Goal: Check status: Check status

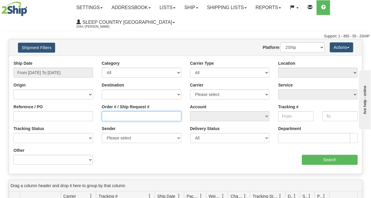
click at [126, 116] on input "Order # / Ship Request #" at bounding box center [142, 116] width 80 height 10
paste input "9000I082986"
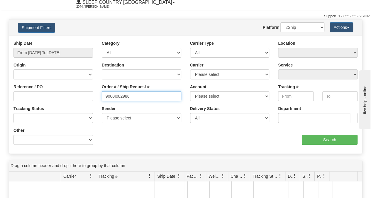
scroll to position [29, 0]
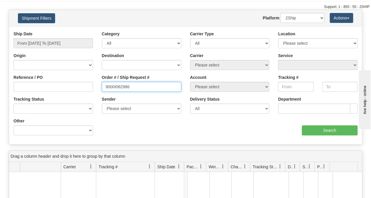
type input "9000I082986"
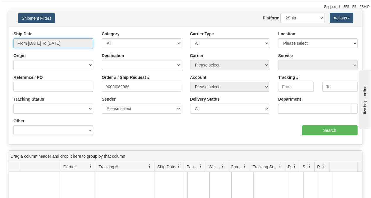
click at [60, 40] on input "From [DATE] To [DATE]" at bounding box center [54, 43] width 80 height 10
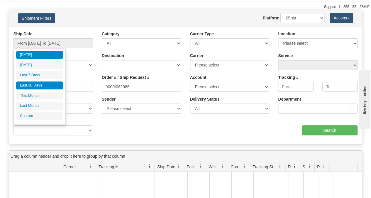
click at [41, 86] on li "Last 30 Days" at bounding box center [39, 85] width 47 height 8
type input "From [DATE] To [DATE]"
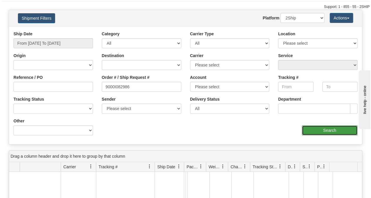
click at [333, 133] on input "Search" at bounding box center [330, 130] width 56 height 10
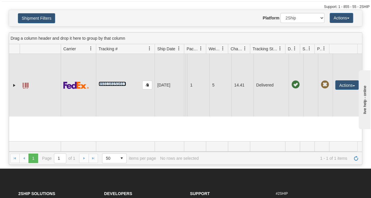
click at [112, 84] on link "393118151611" at bounding box center [112, 83] width 27 height 5
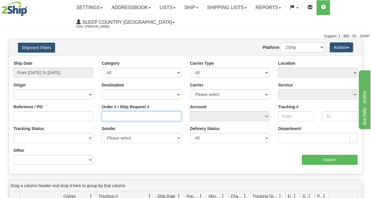
click at [129, 115] on input "Order # / Ship Request #" at bounding box center [142, 116] width 80 height 10
paste input "9002I098254"
type input "9002I098254"
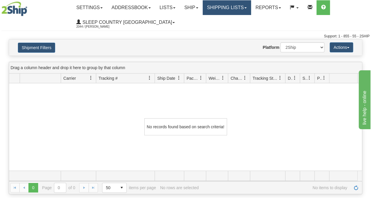
click at [235, 7] on link "Shipping lists" at bounding box center [227, 7] width 48 height 15
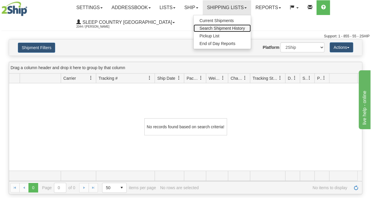
click at [218, 26] on span "Search Shipment History" at bounding box center [223, 28] width 46 height 5
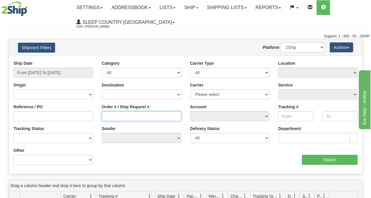
click at [116, 118] on input "Order # / Ship Request #" at bounding box center [142, 116] width 80 height 10
paste input "9002I098254"
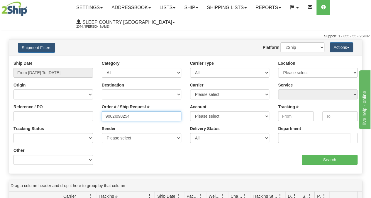
type input "9002I098254"
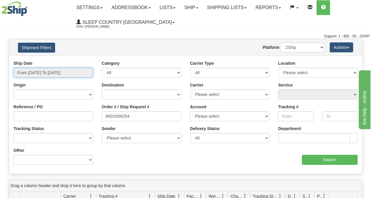
click at [49, 75] on input "From [DATE] To [DATE]" at bounding box center [54, 73] width 80 height 10
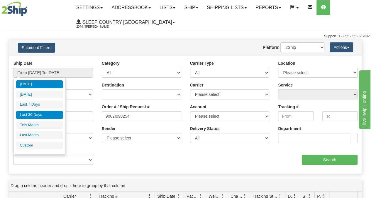
click at [44, 111] on li "Last 30 Days" at bounding box center [39, 115] width 47 height 8
type input "From [DATE] To [DATE]"
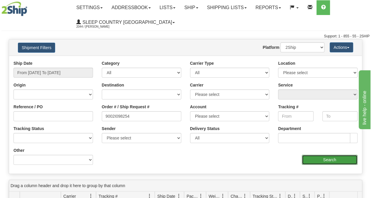
click at [316, 159] on input "Search" at bounding box center [330, 159] width 56 height 10
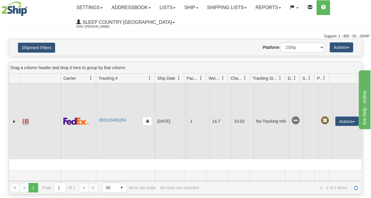
click at [114, 123] on td "393323493264" at bounding box center [125, 121] width 59 height 76
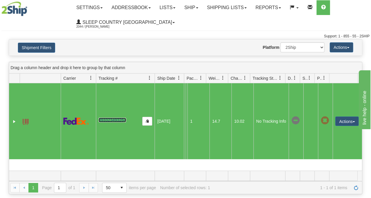
click at [124, 122] on link "393323493264" at bounding box center [112, 119] width 27 height 5
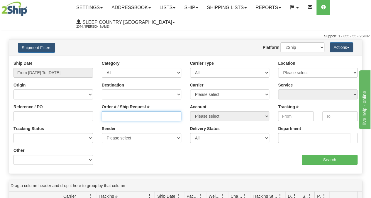
click at [117, 114] on input "Order # / Ship Request #" at bounding box center [142, 116] width 80 height 10
paste input "156I113337"
type input "156I113337"
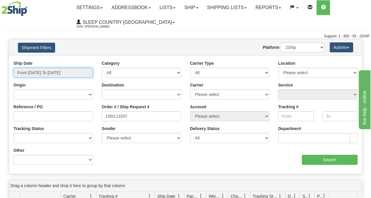
click at [69, 74] on input "From [DATE] To [DATE]" at bounding box center [54, 73] width 80 height 10
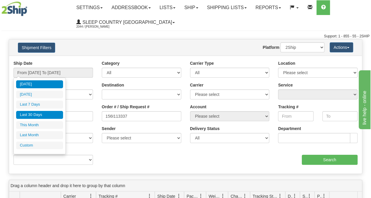
click at [42, 112] on li "Last 30 Days" at bounding box center [39, 115] width 47 height 8
type input "From [DATE] To [DATE]"
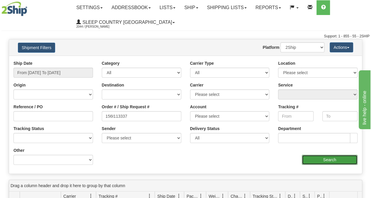
click at [324, 161] on input "Search" at bounding box center [330, 159] width 56 height 10
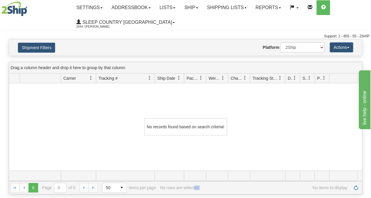
drag, startPoint x: 193, startPoint y: 195, endPoint x: 194, endPoint y: 199, distance: 4.5
click at [194, 197] on html "Upgrade Account Cancel Toggle navigation Settings New Senders" at bounding box center [185, 99] width 371 height 198
